Goal: Complete application form

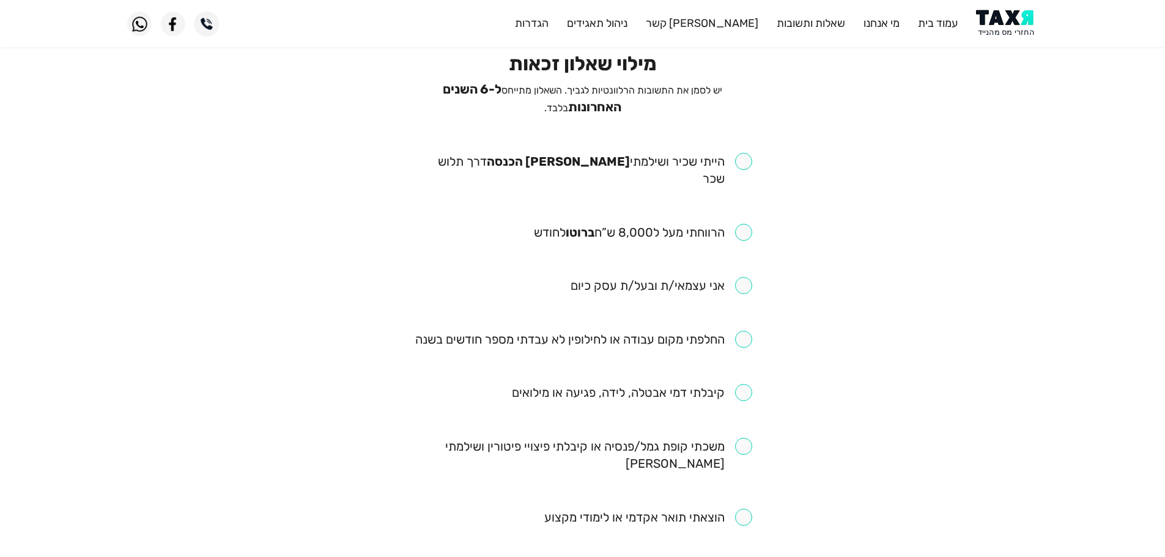
scroll to position [61, 0]
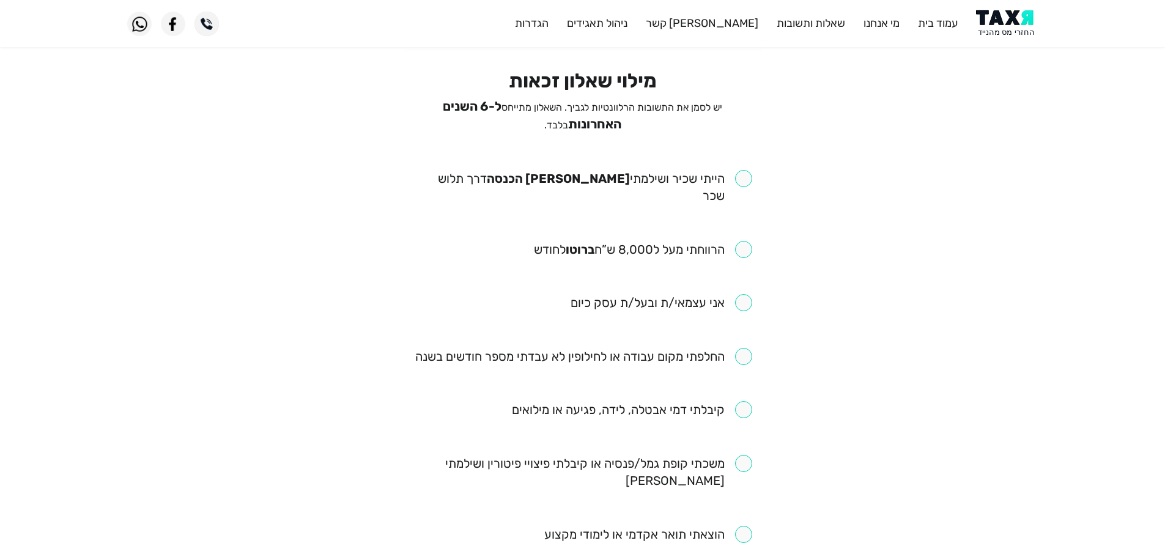
click at [744, 177] on input "checkbox" at bounding box center [582, 187] width 339 height 34
checkbox input "true"
click at [749, 241] on input "checkbox" at bounding box center [643, 249] width 218 height 17
checkbox input "true"
click at [748, 348] on input "checkbox" at bounding box center [583, 356] width 337 height 17
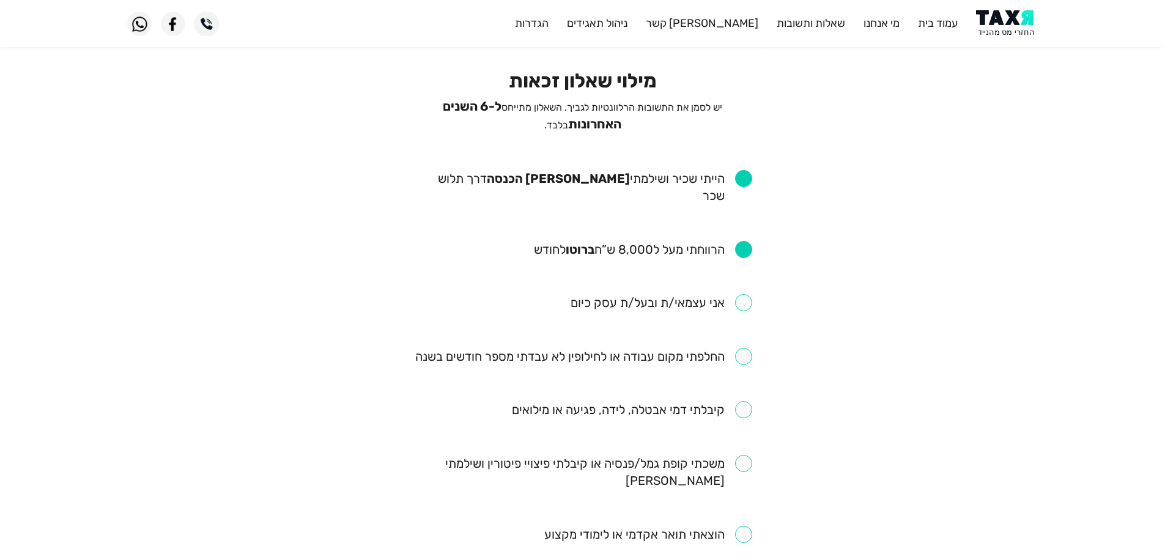
checkbox input "true"
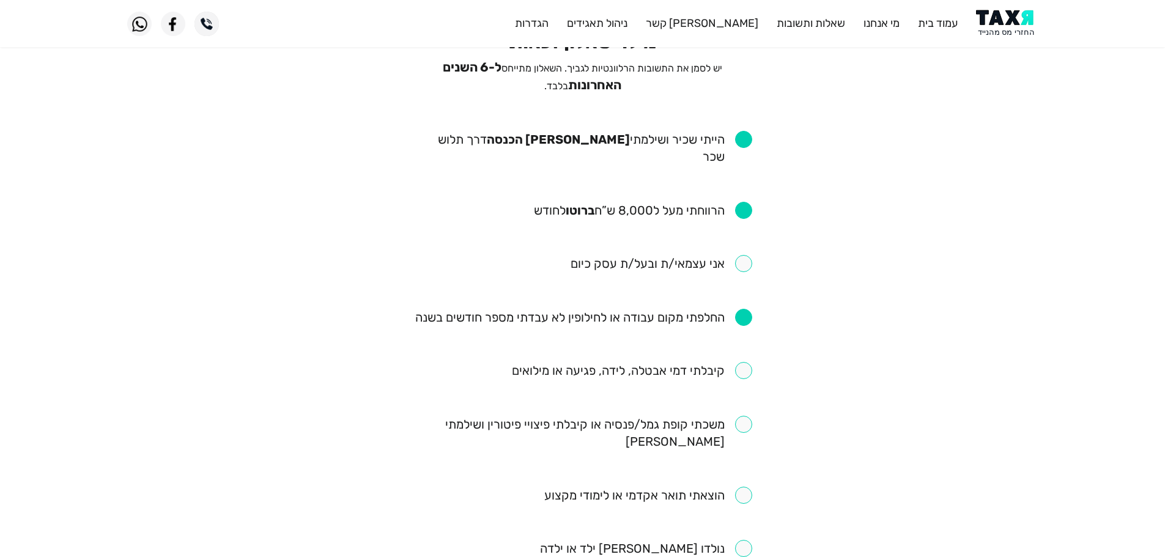
scroll to position [122, 0]
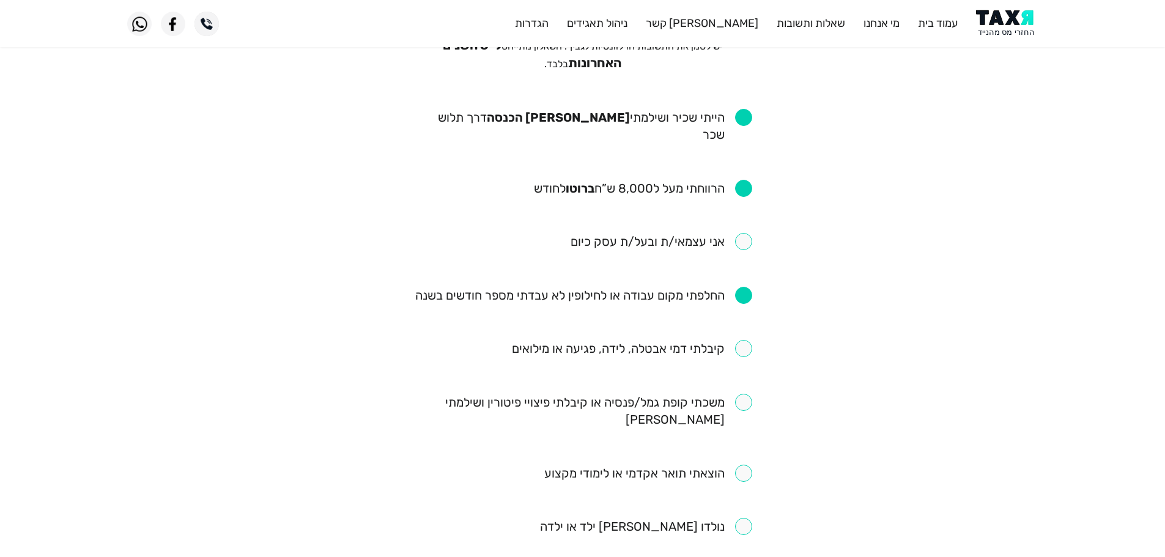
click at [744, 340] on input "checkbox" at bounding box center [632, 348] width 240 height 17
checkbox input "true"
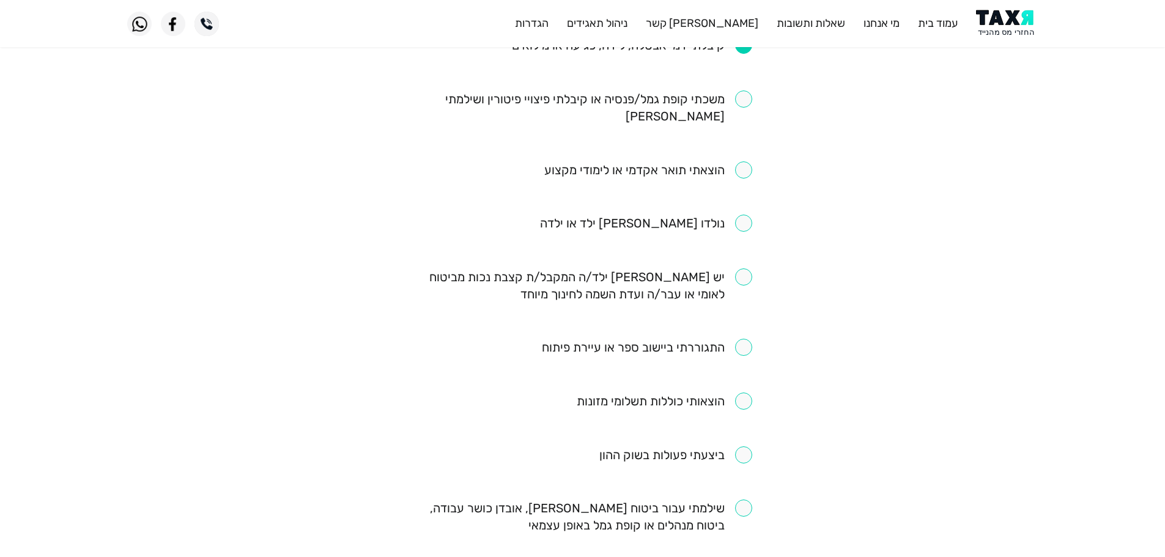
scroll to position [428, 0]
click at [743, 336] on input "checkbox" at bounding box center [647, 344] width 210 height 17
checkbox input "true"
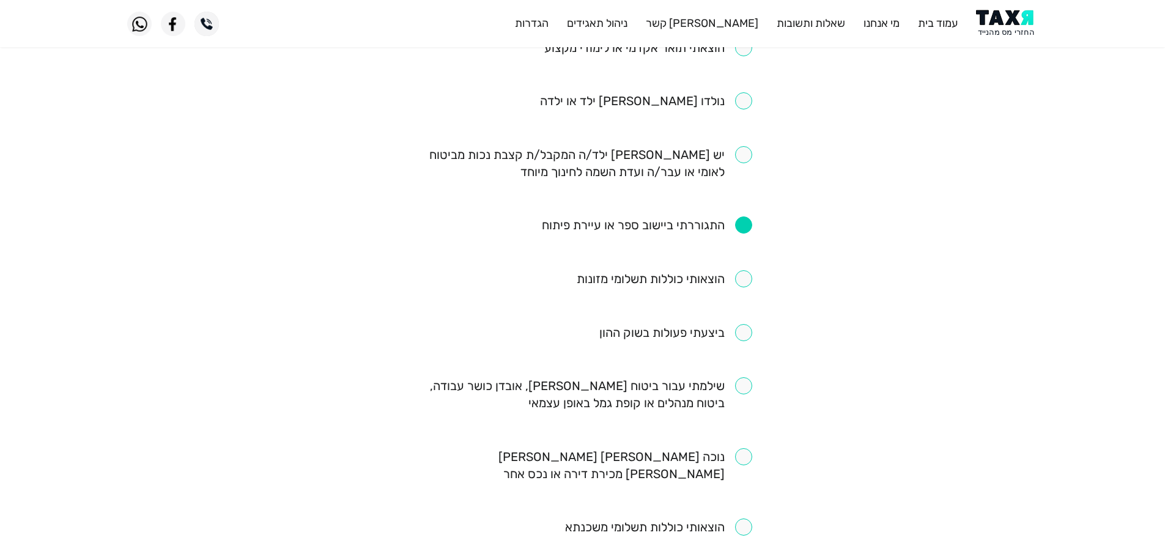
scroll to position [550, 0]
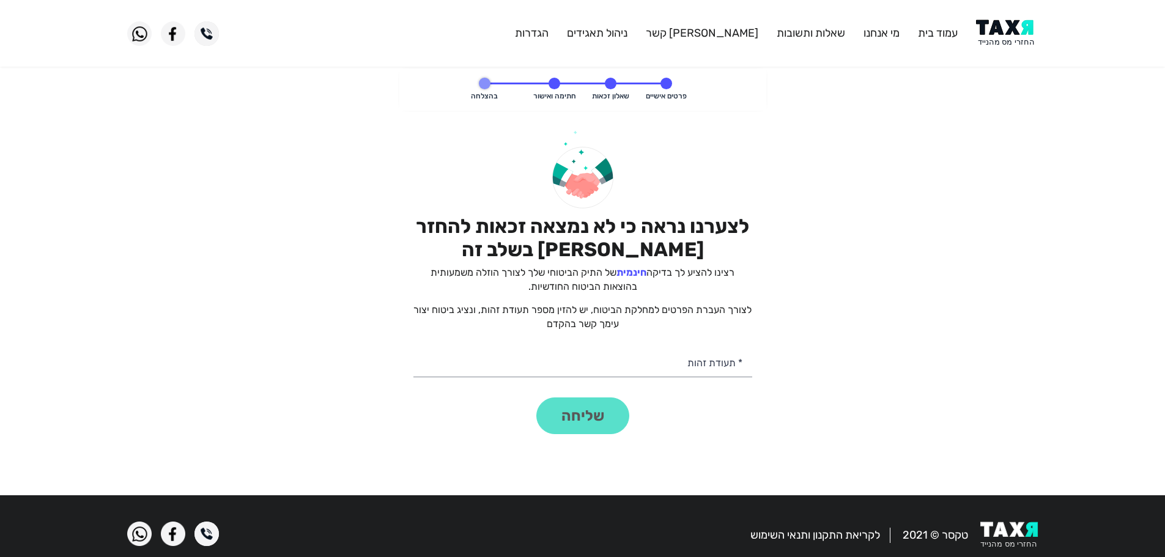
click at [1002, 24] on img at bounding box center [1007, 34] width 62 height 28
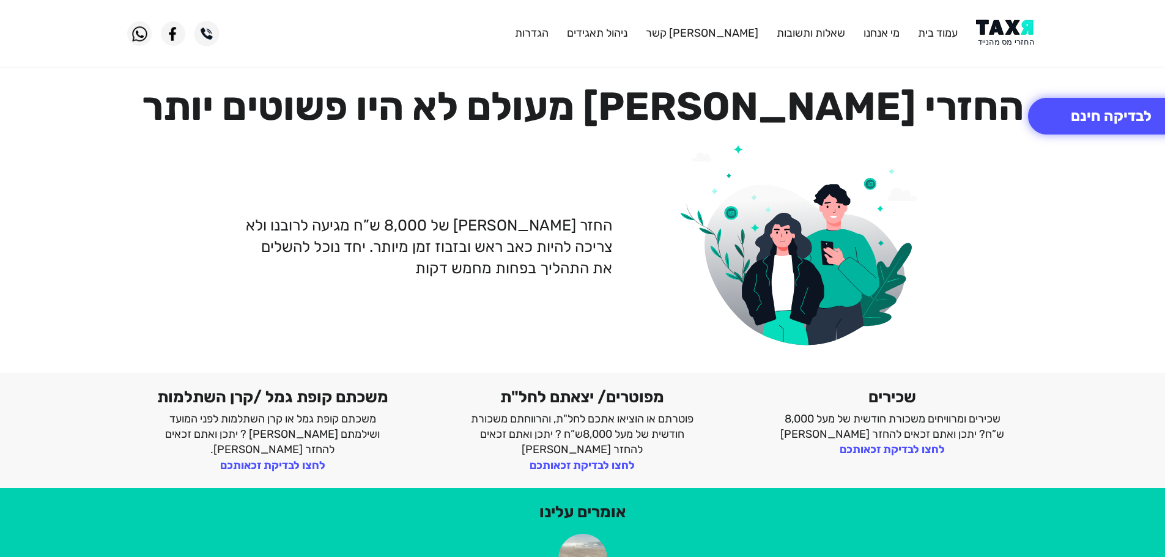
click at [1000, 26] on img at bounding box center [1007, 34] width 62 height 28
drag, startPoint x: 1013, startPoint y: 32, endPoint x: 1013, endPoint y: 20, distance: 12.2
click at [1013, 32] on img at bounding box center [1007, 34] width 62 height 28
click at [1007, 38] on img at bounding box center [1007, 34] width 62 height 28
click at [994, 31] on img at bounding box center [1007, 34] width 62 height 28
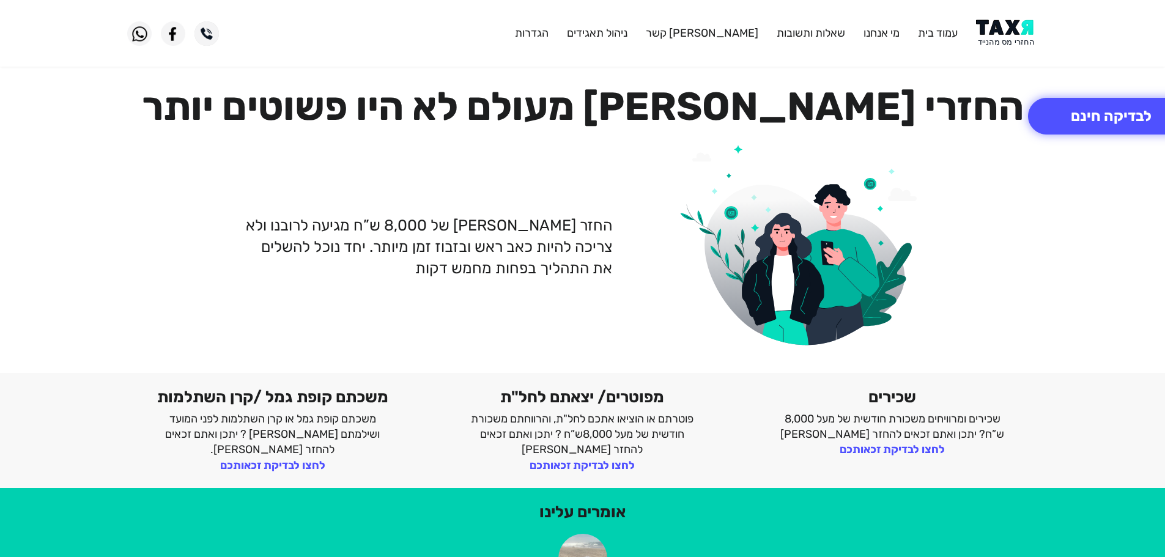
click at [991, 26] on img at bounding box center [1007, 34] width 62 height 28
